Goal: Transaction & Acquisition: Book appointment/travel/reservation

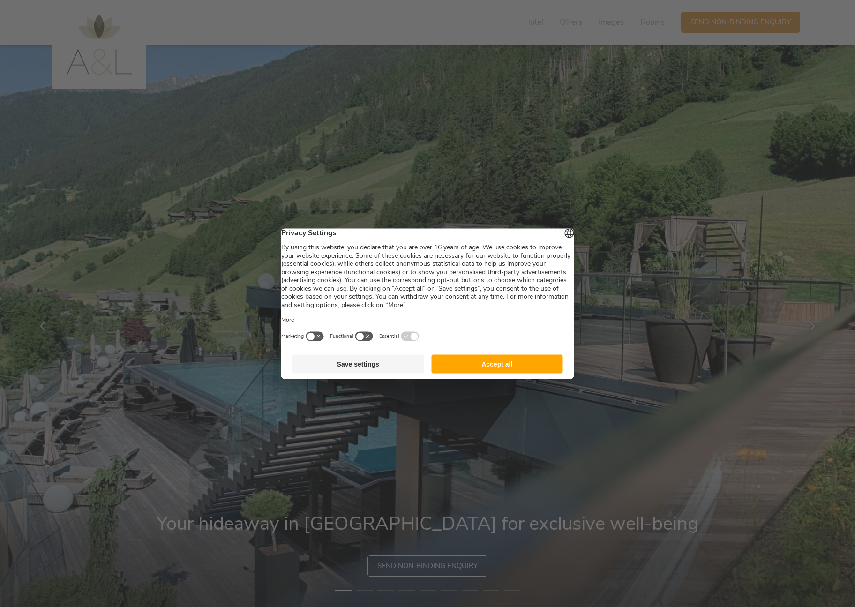
click at [518, 379] on footer "Save settings Accept all" at bounding box center [427, 364] width 293 height 30
click at [511, 366] on button "Accept all" at bounding box center [497, 364] width 132 height 19
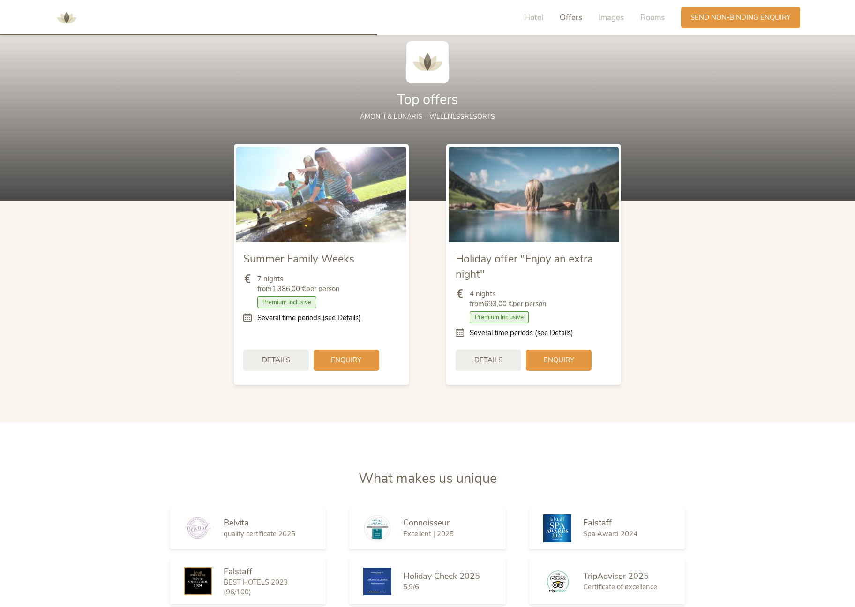
scroll to position [1251, 0]
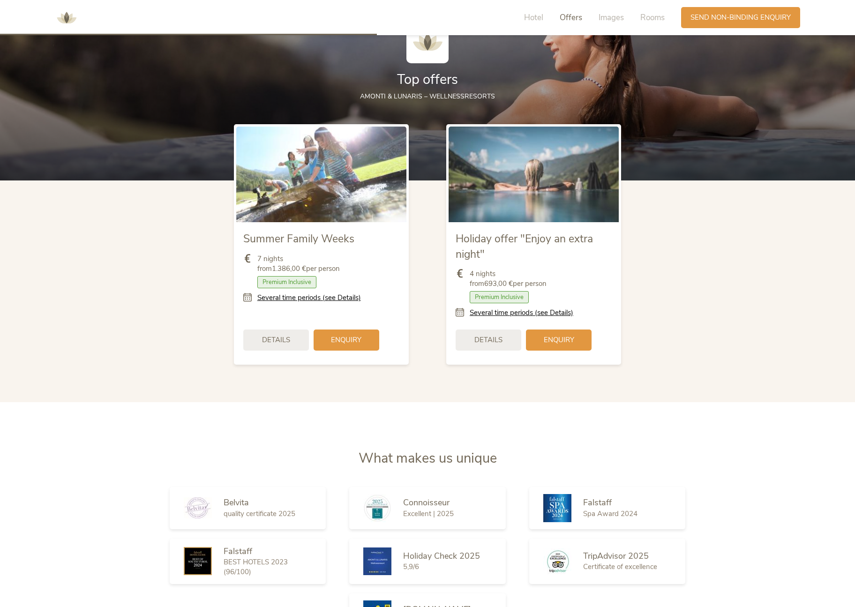
drag, startPoint x: 281, startPoint y: 268, endPoint x: 345, endPoint y: 266, distance: 63.8
click at [345, 266] on div "7 nights from 1.386,00 € per person" at bounding box center [321, 266] width 156 height 24
drag, startPoint x: 544, startPoint y: 283, endPoint x: 503, endPoint y: 283, distance: 40.8
click at [503, 283] on span "4 nights from 693,00 € per person" at bounding box center [508, 279] width 77 height 20
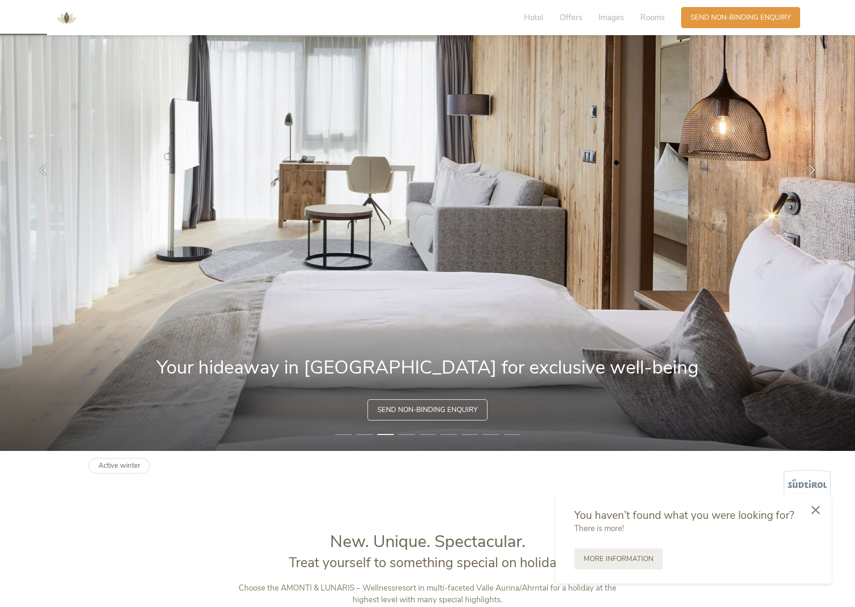
scroll to position [0, 0]
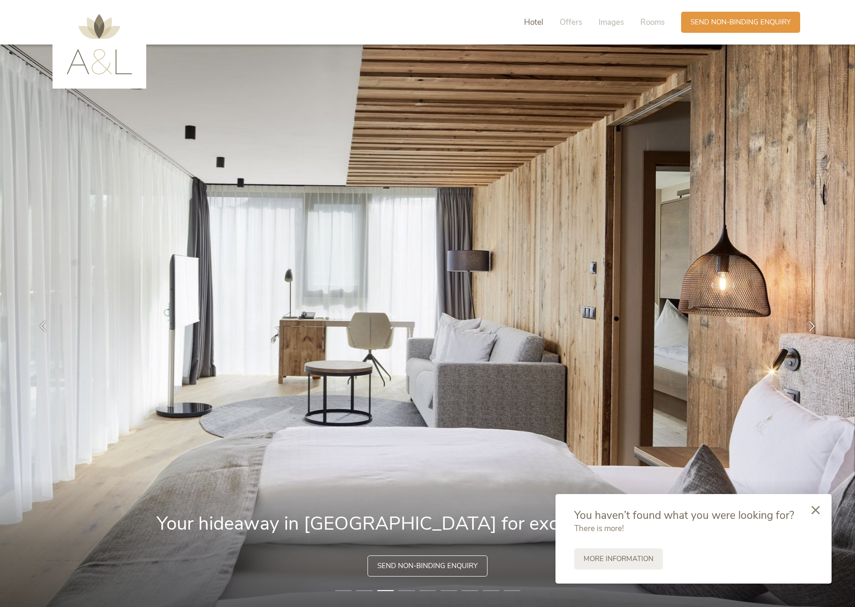
click at [530, 22] on span "Hotel" at bounding box center [533, 22] width 19 height 11
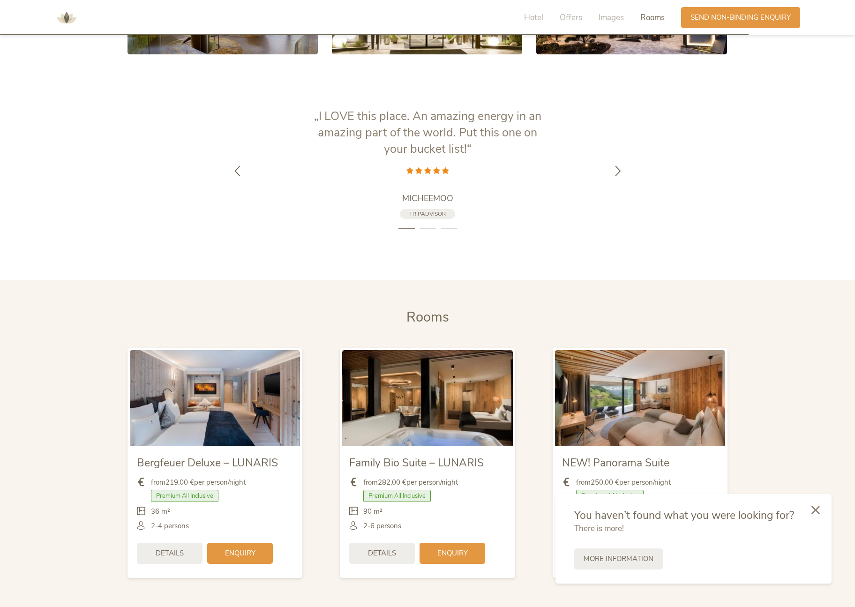
scroll to position [2839, 0]
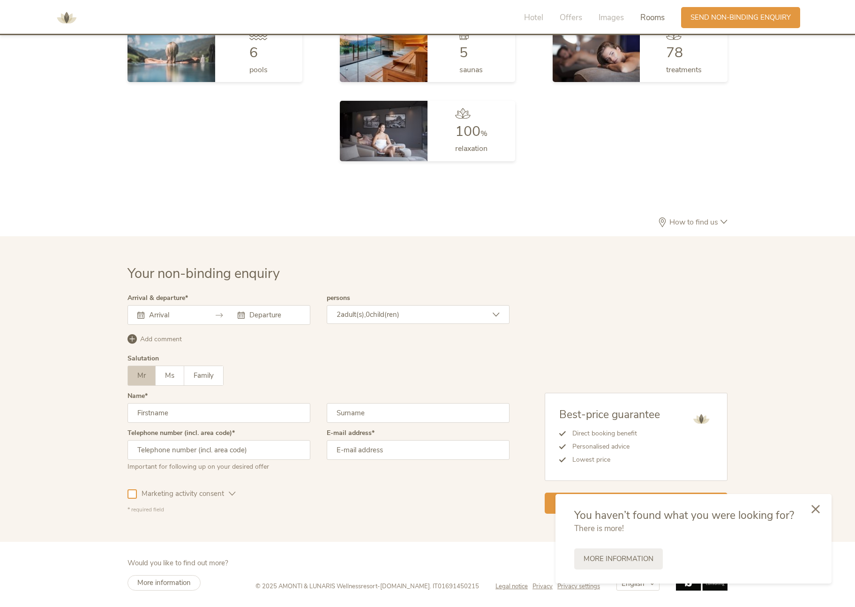
click at [822, 510] on div at bounding box center [816, 509] width 32 height 33
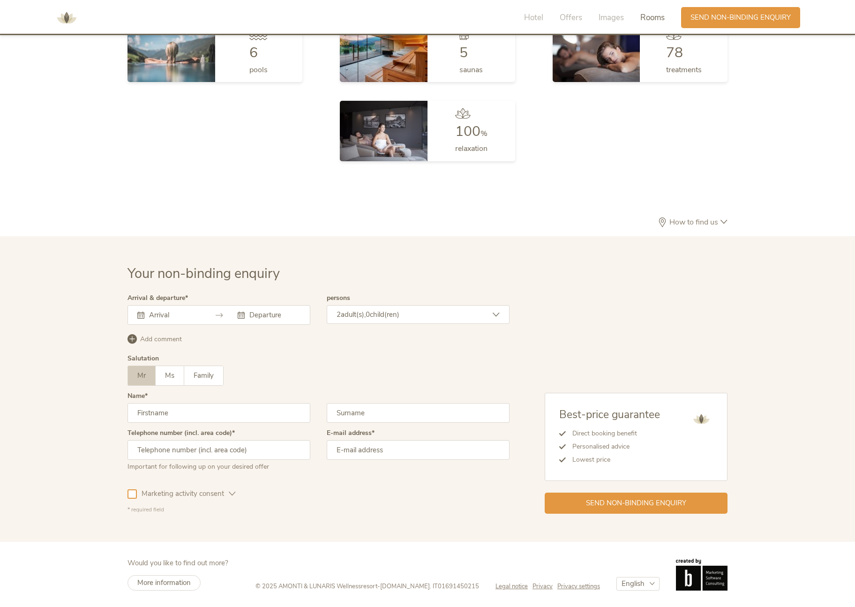
click at [707, 225] on span "How to find us" at bounding box center [693, 223] width 53 height 8
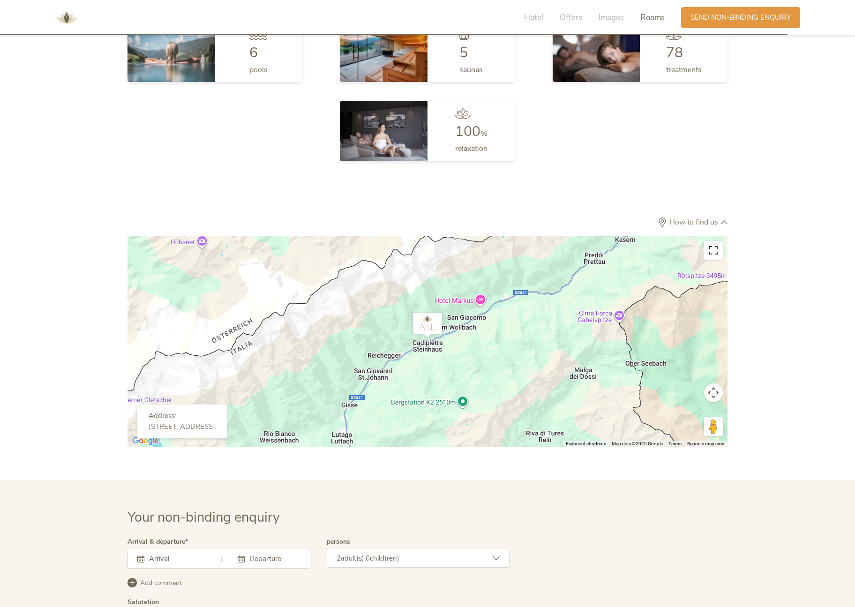
click at [712, 246] on button "Toggle fullscreen view" at bounding box center [713, 250] width 19 height 19
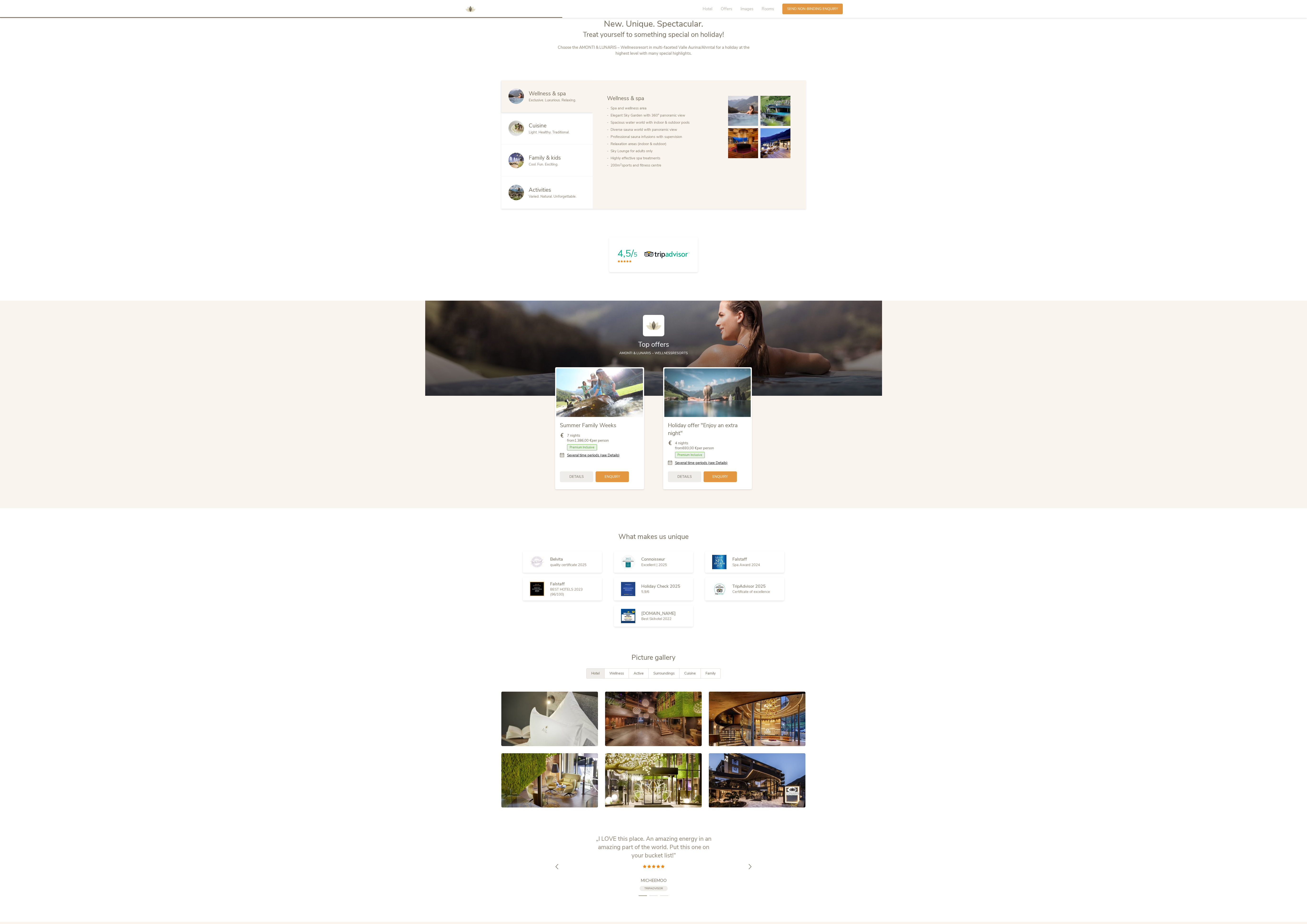
scroll to position [0, 0]
